Goal: Information Seeking & Learning: Learn about a topic

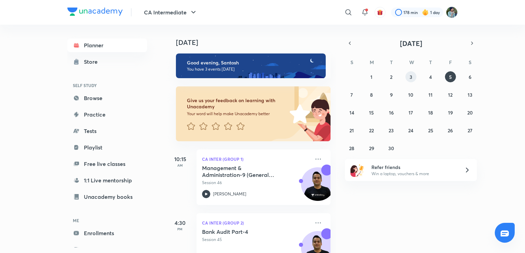
click at [410, 77] on abbr "3" at bounding box center [410, 77] width 3 height 7
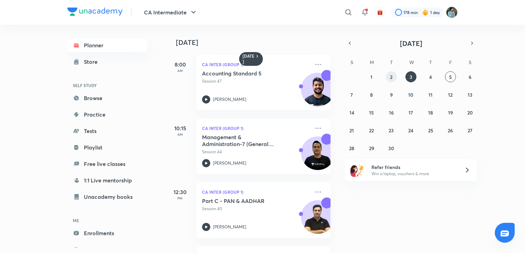
click at [392, 76] on abbr "2" at bounding box center [391, 77] width 2 height 7
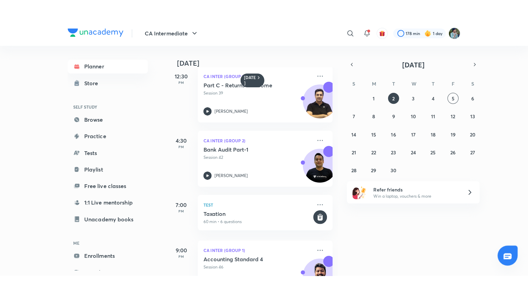
scroll to position [169, 0]
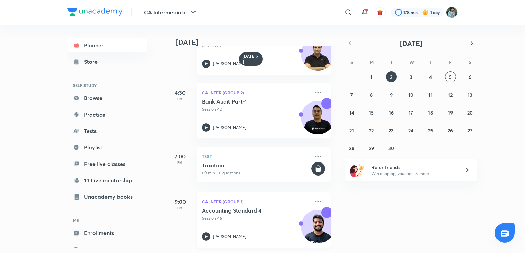
click at [209, 233] on icon at bounding box center [206, 237] width 8 height 8
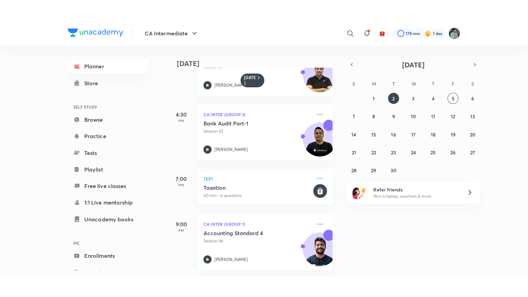
scroll to position [125, 0]
